Goal: Information Seeking & Learning: Learn about a topic

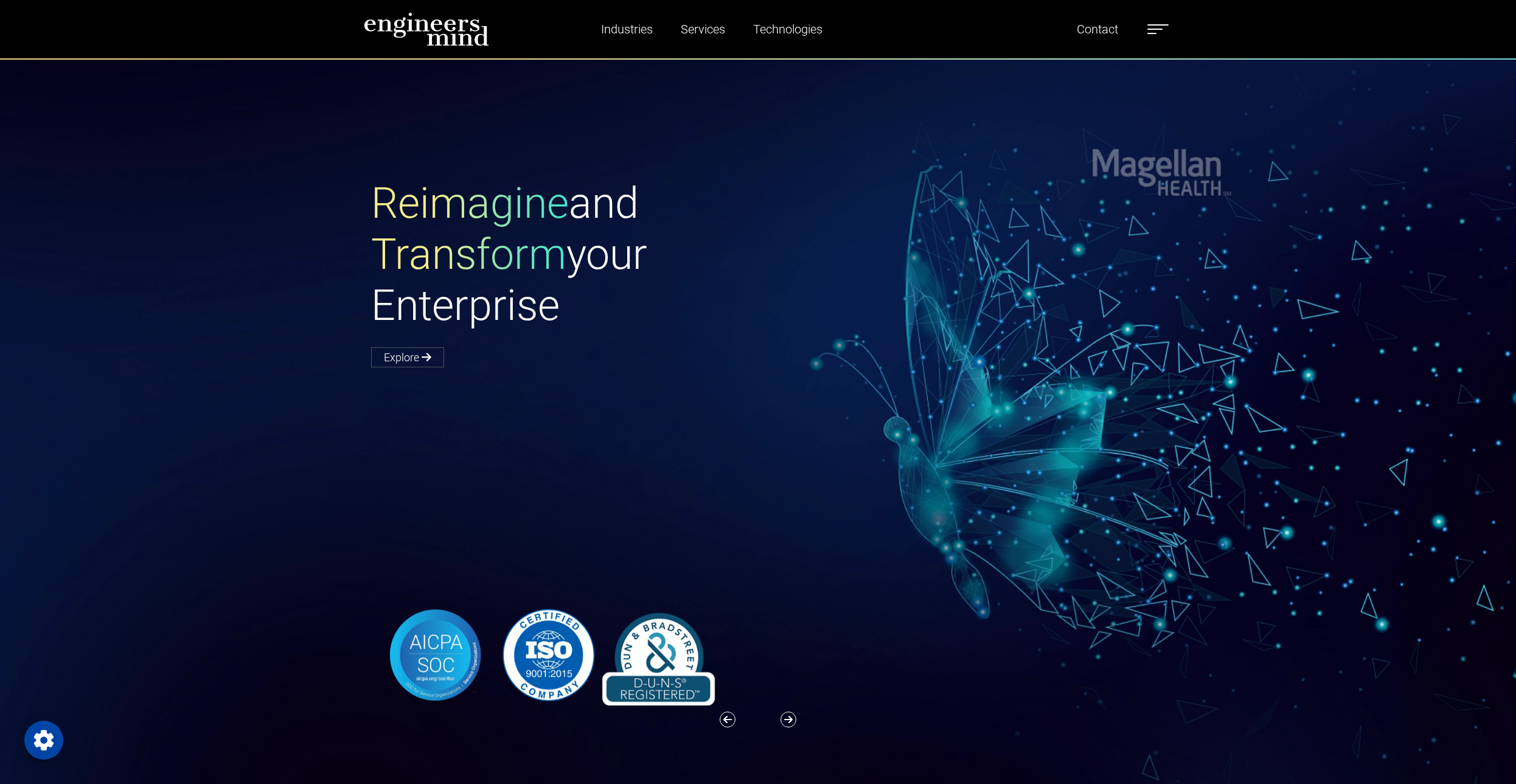
click at [815, 610] on div at bounding box center [766, 655] width 803 height 101
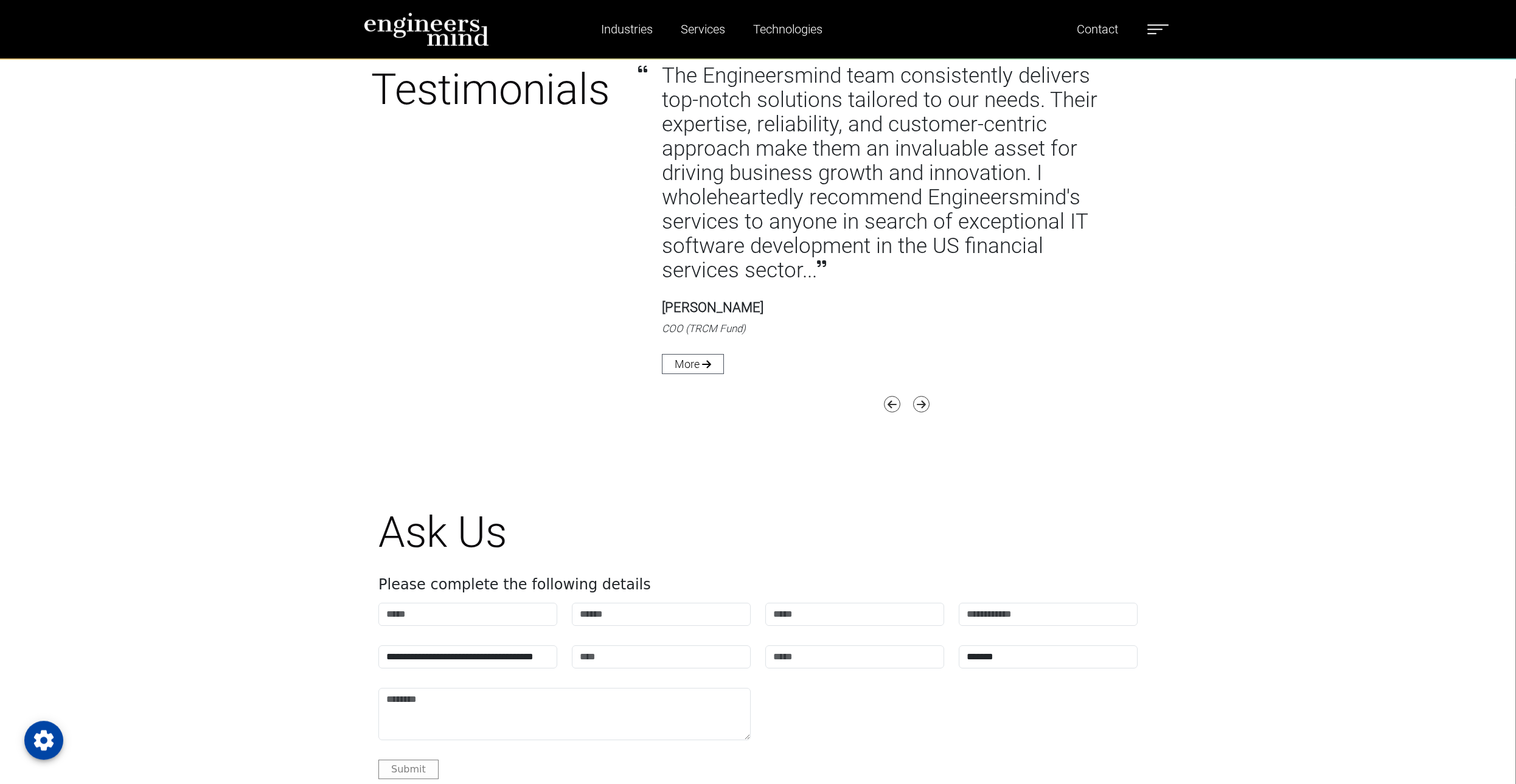
scroll to position [6171, 0]
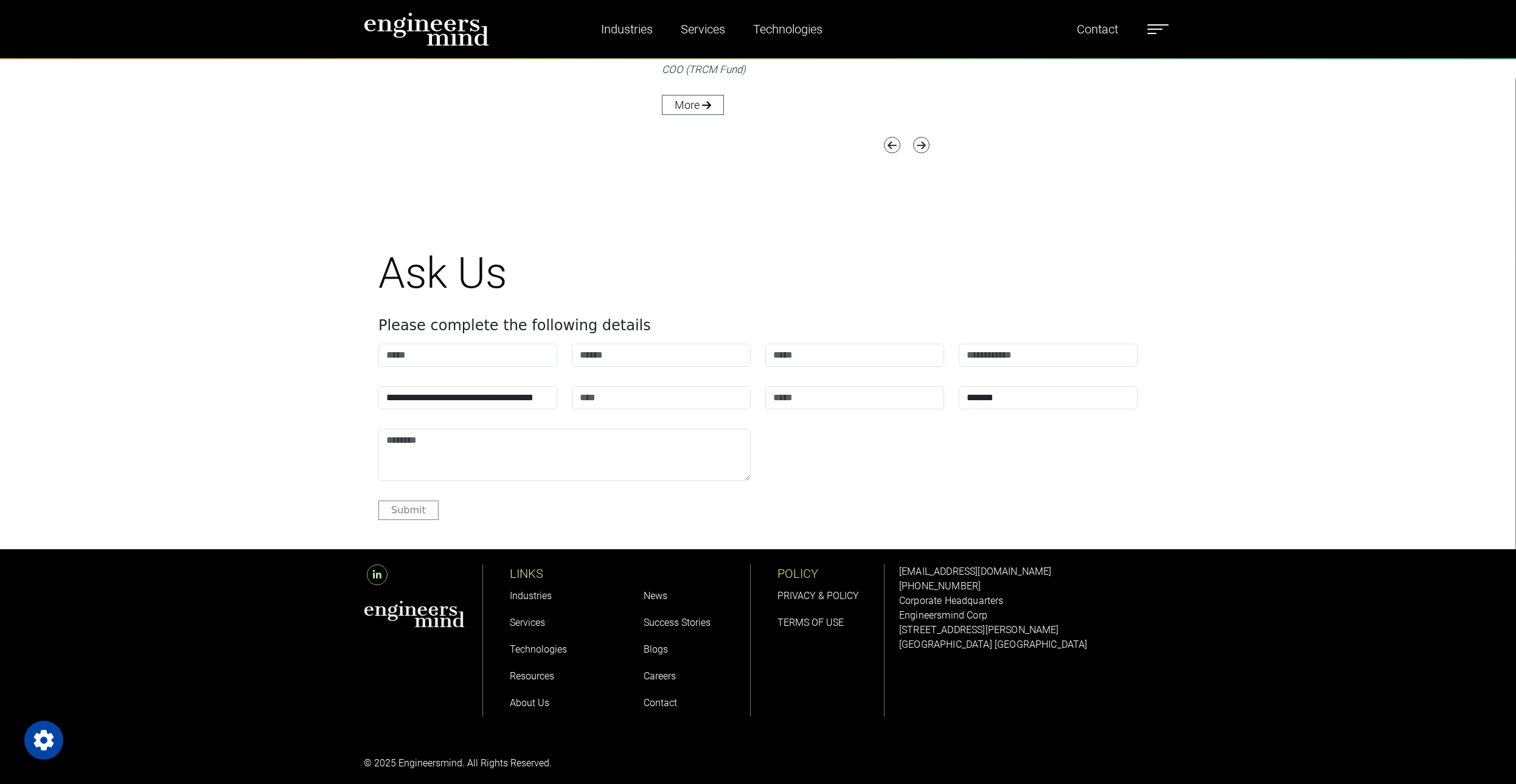
click at [667, 670] on link "Careers" at bounding box center [660, 675] width 32 height 11
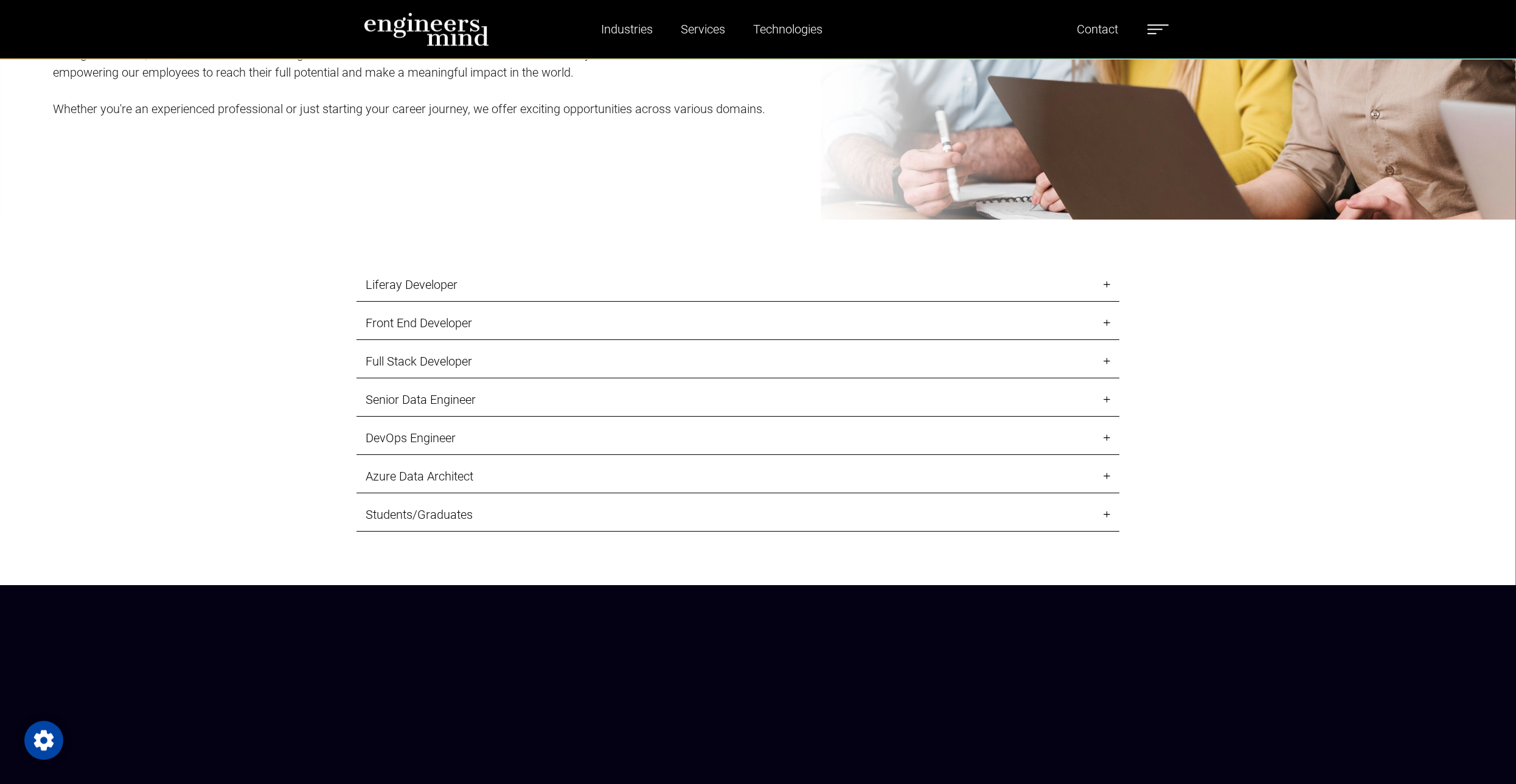
scroll to position [1737, 0]
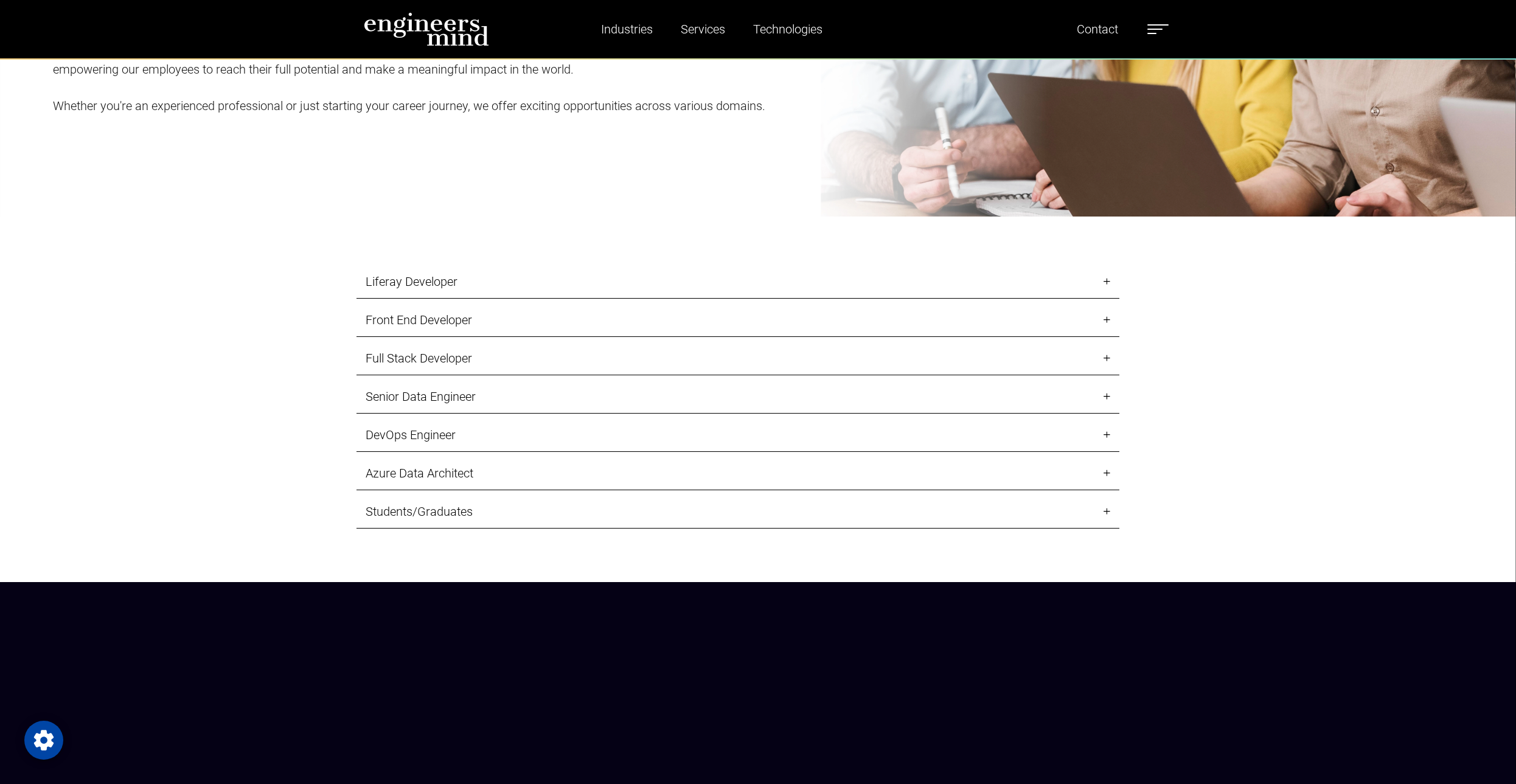
click at [811, 522] on link "Students/Graduates" at bounding box center [737, 511] width 763 height 33
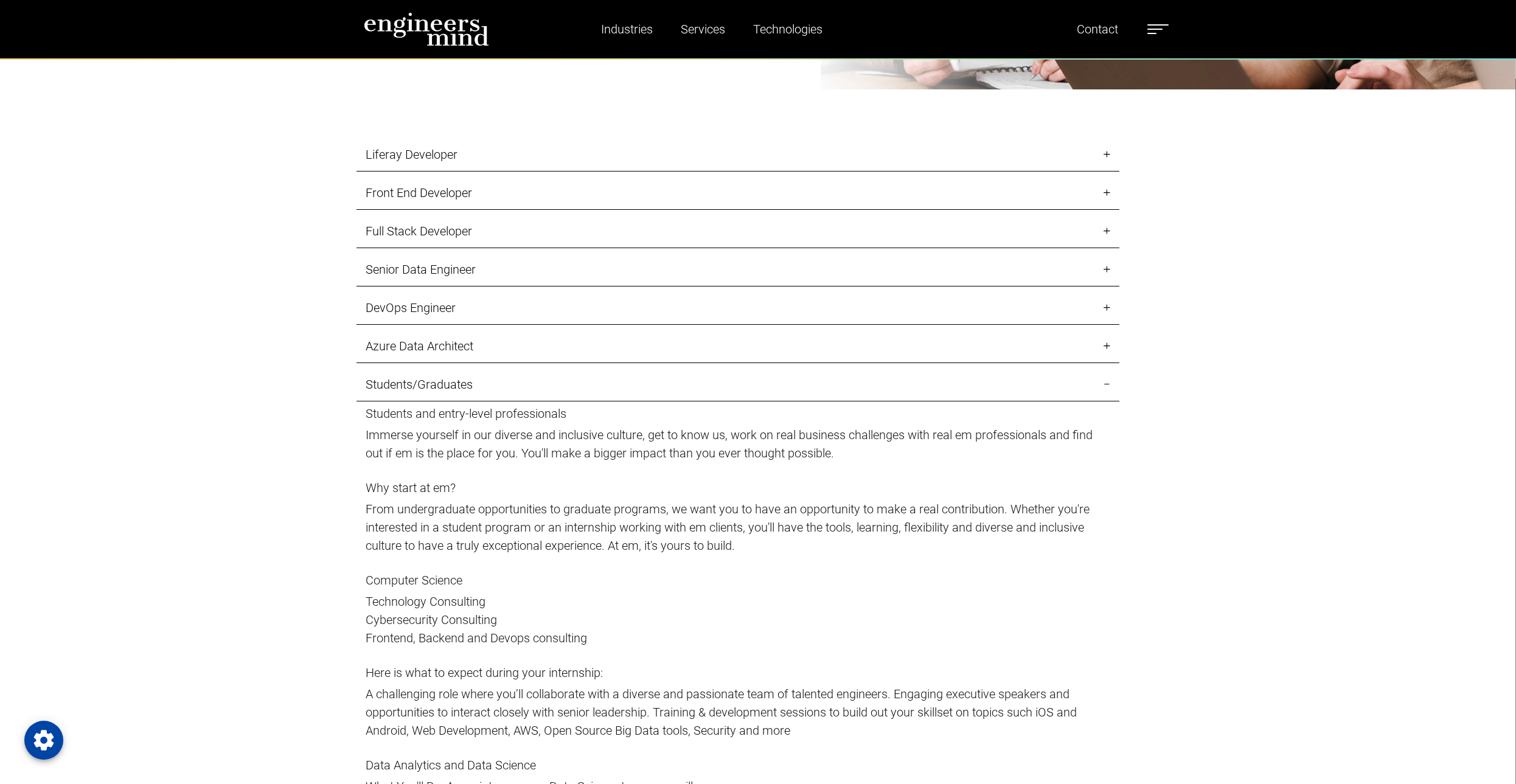
scroll to position [1861, 0]
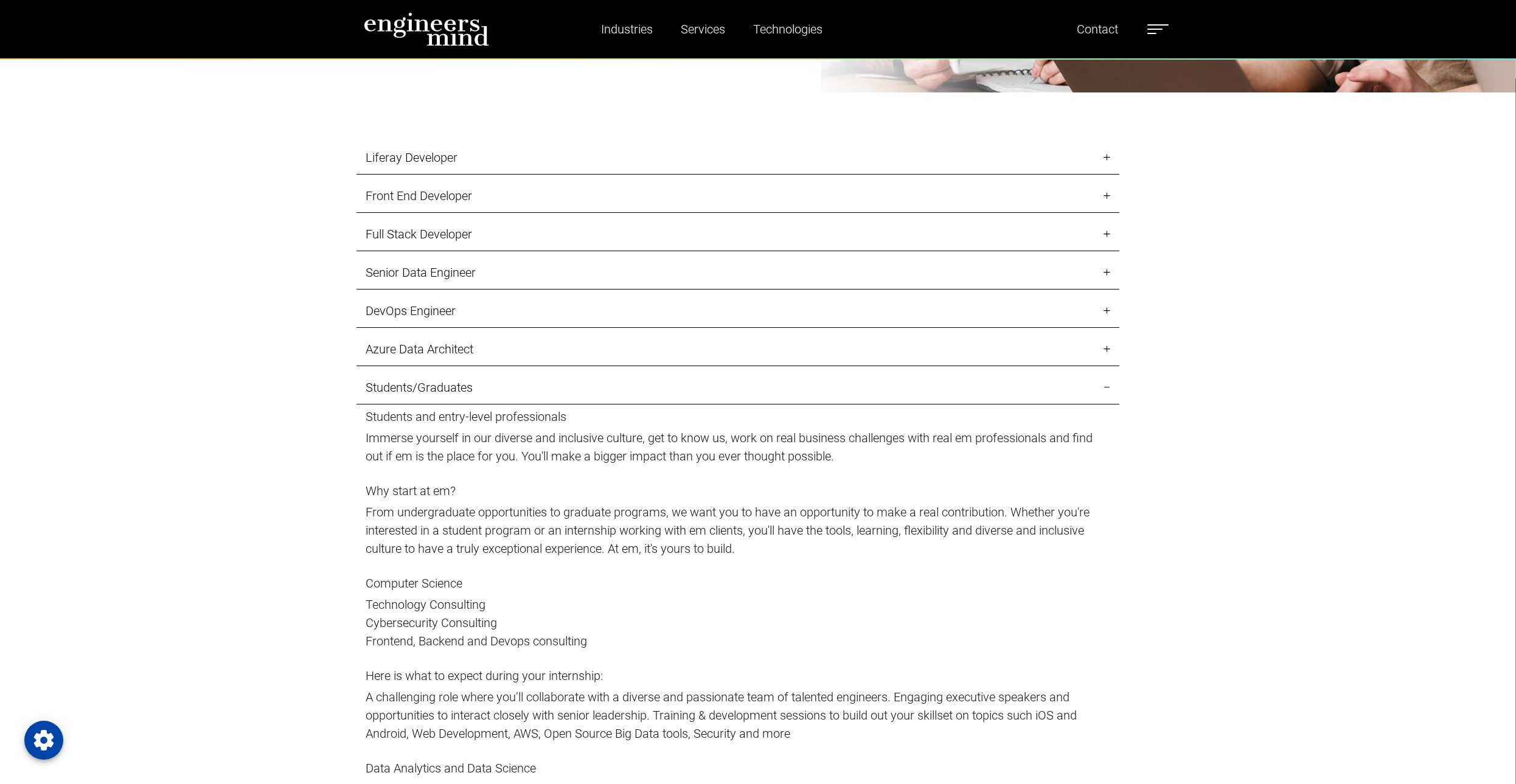
click at [544, 395] on link "Students/Graduates" at bounding box center [737, 387] width 763 height 33
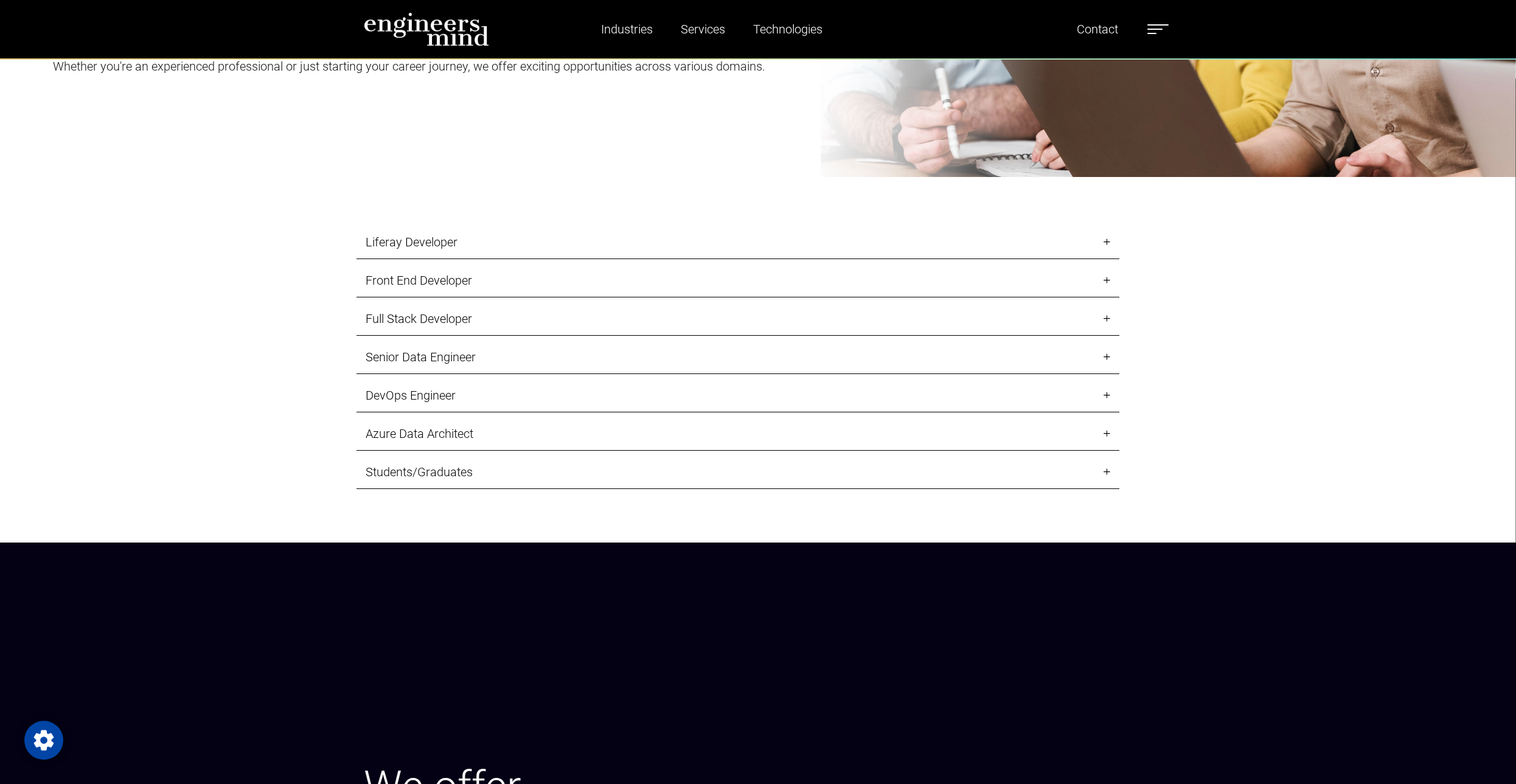
scroll to position [1737, 0]
